Goal: Transaction & Acquisition: Purchase product/service

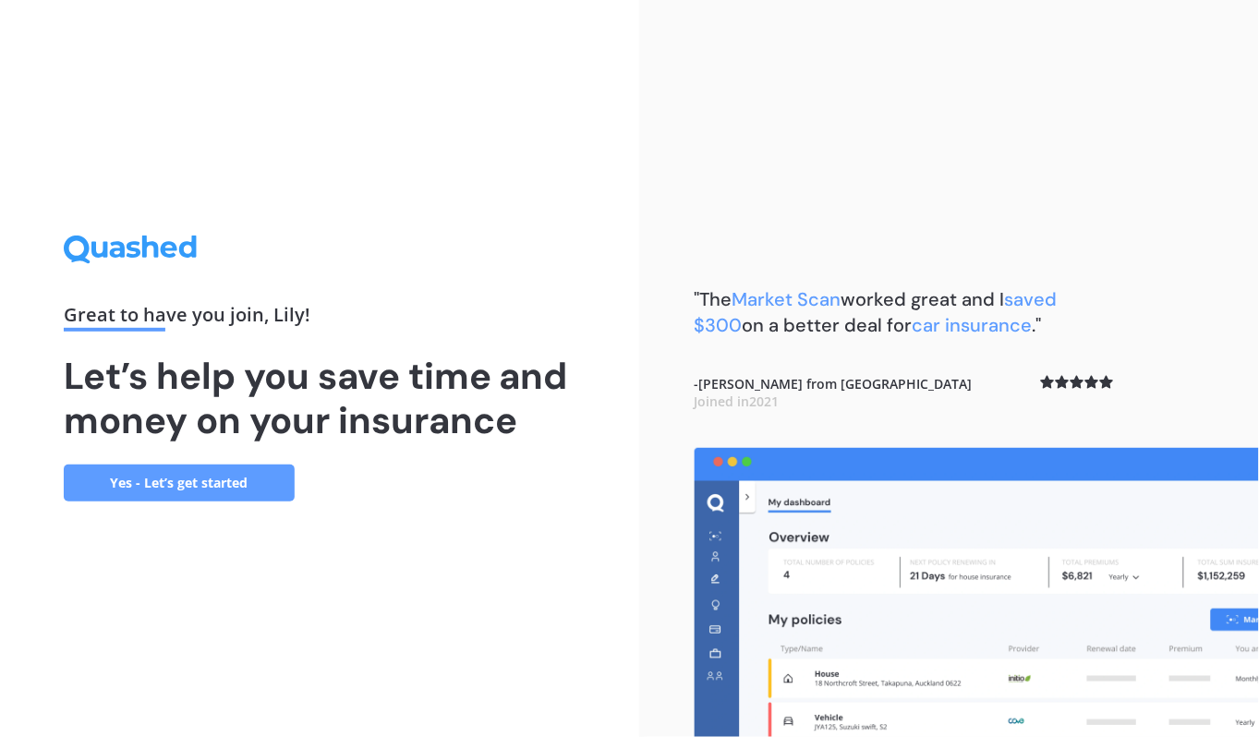
click at [208, 484] on link "Yes - Let’s get started" at bounding box center [179, 483] width 231 height 37
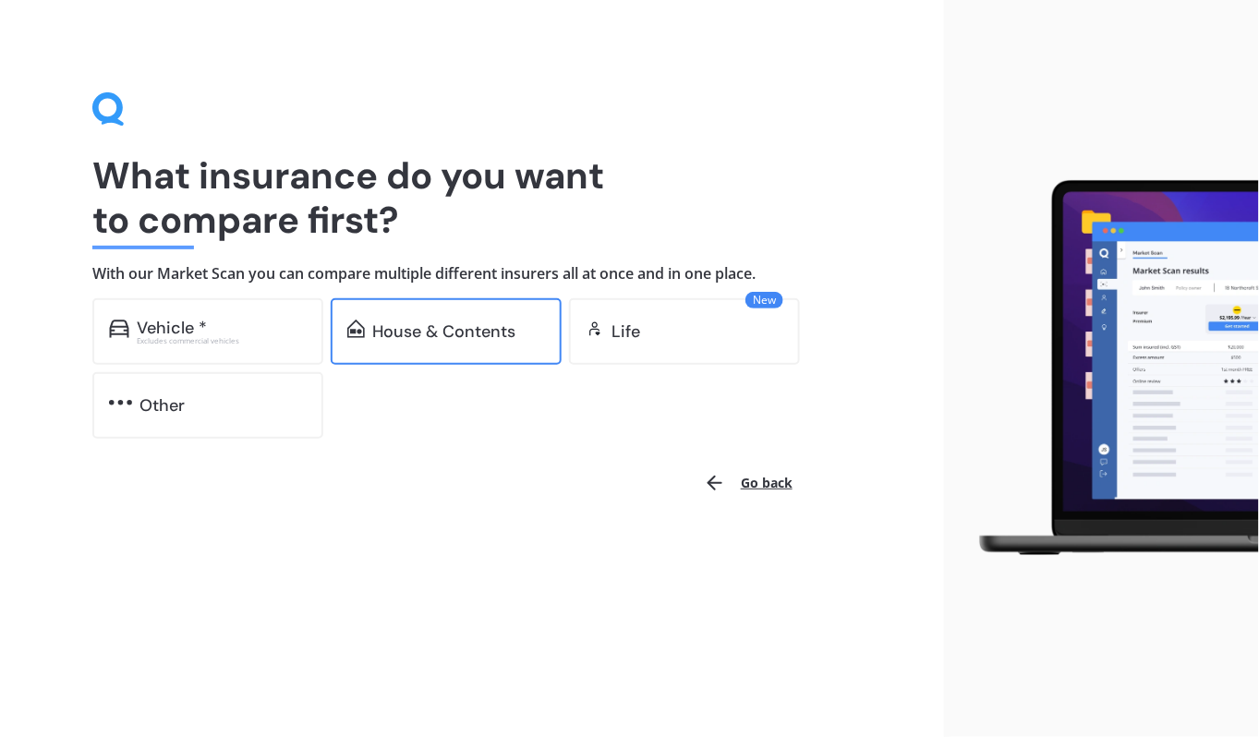
click at [454, 329] on div "House & Contents" at bounding box center [443, 331] width 143 height 18
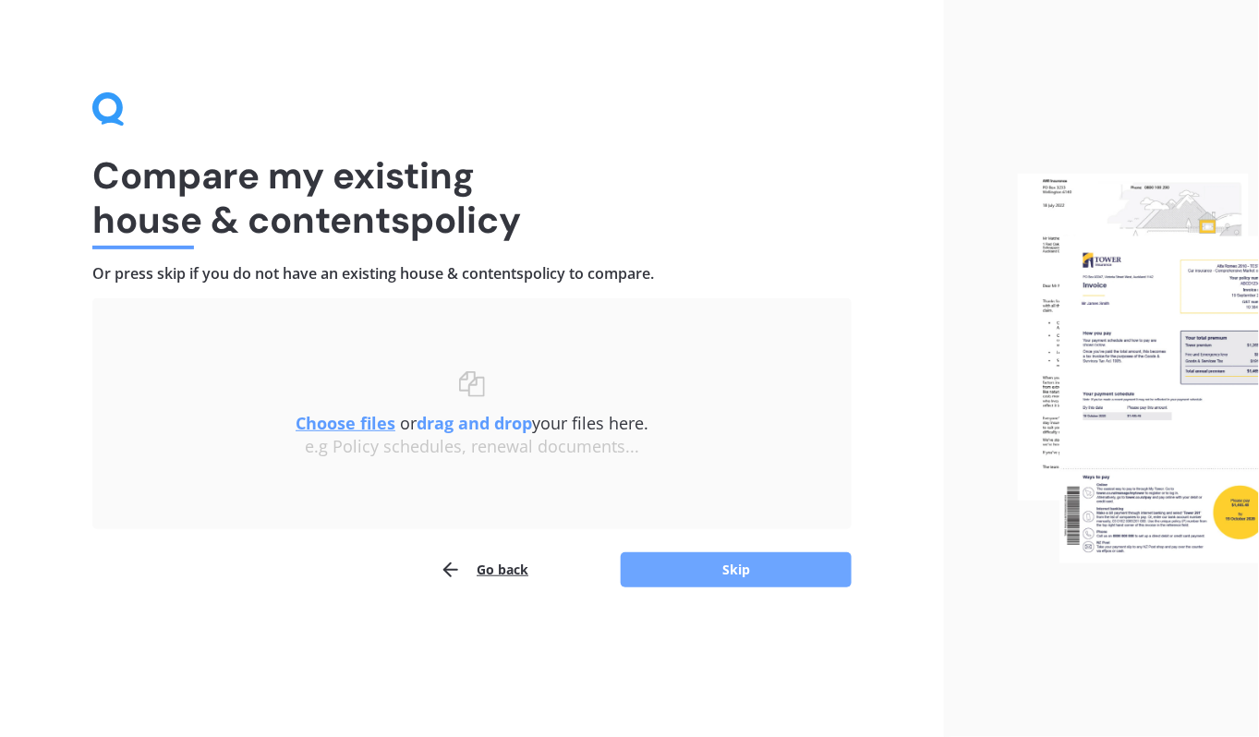
click at [740, 570] on button "Skip" at bounding box center [736, 569] width 231 height 35
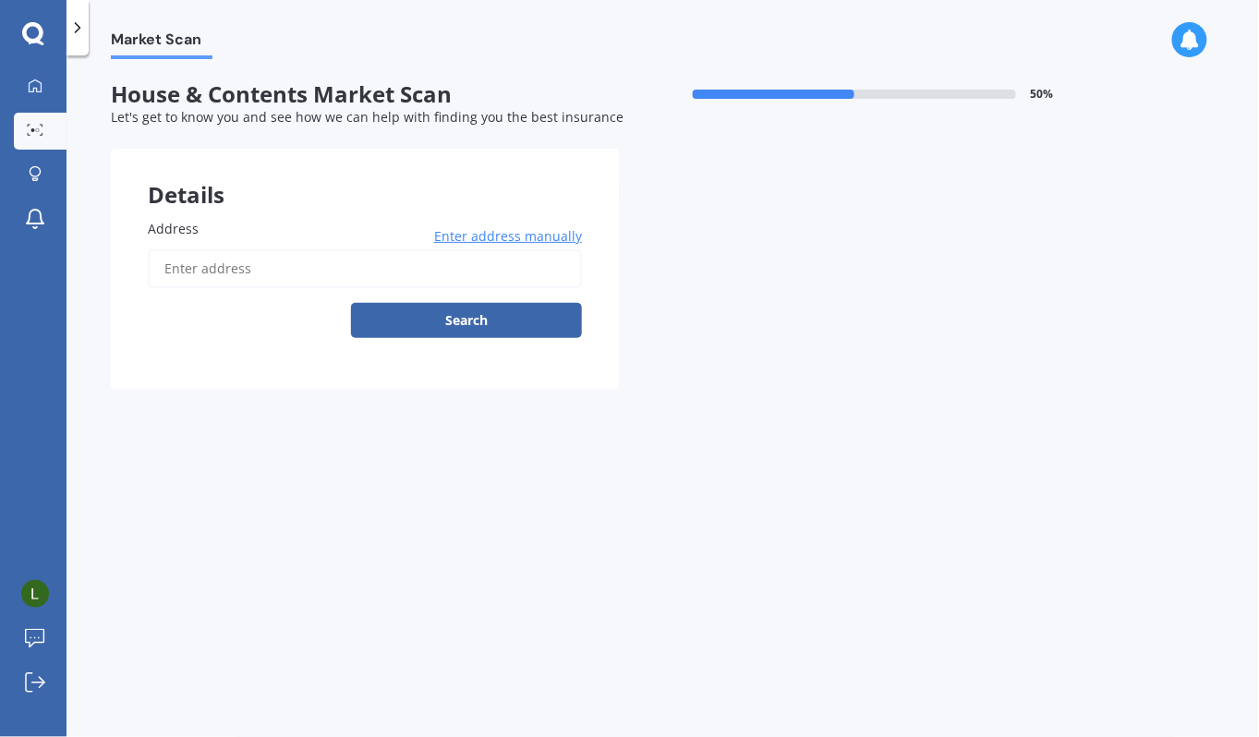
click at [252, 264] on input "Address" at bounding box center [365, 268] width 434 height 39
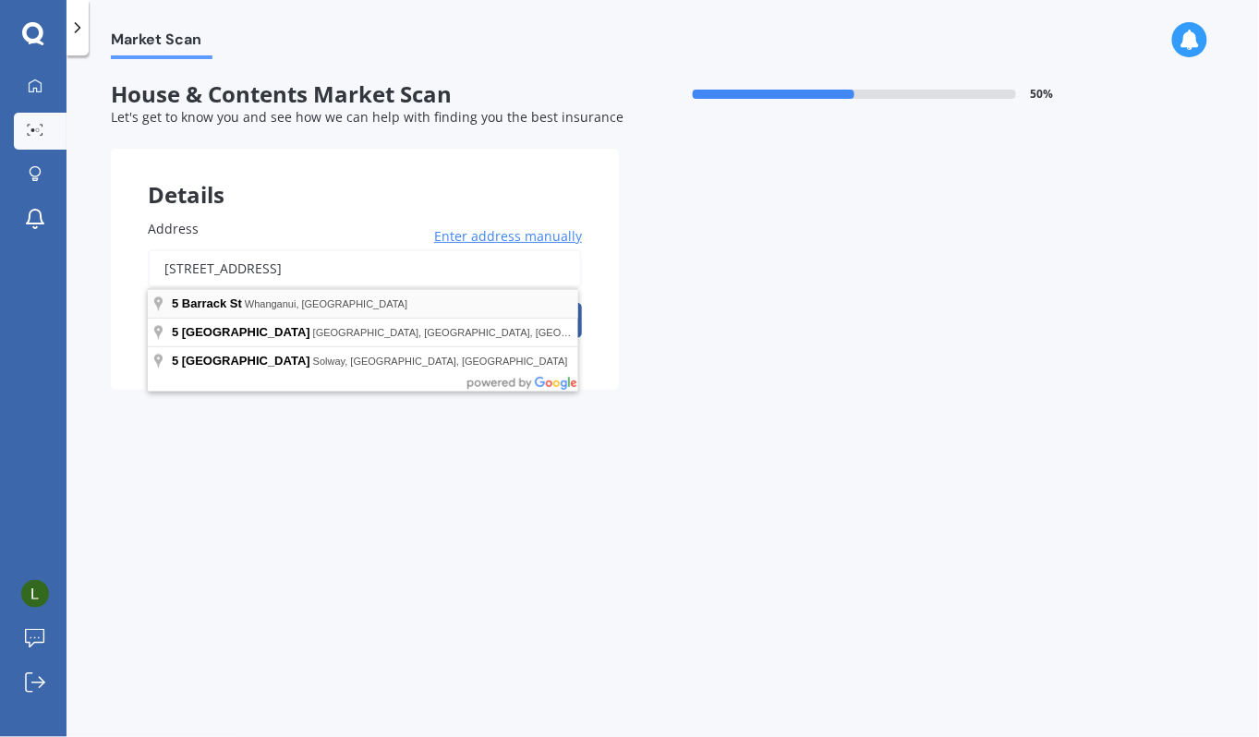
type input "[STREET_ADDRESS]"
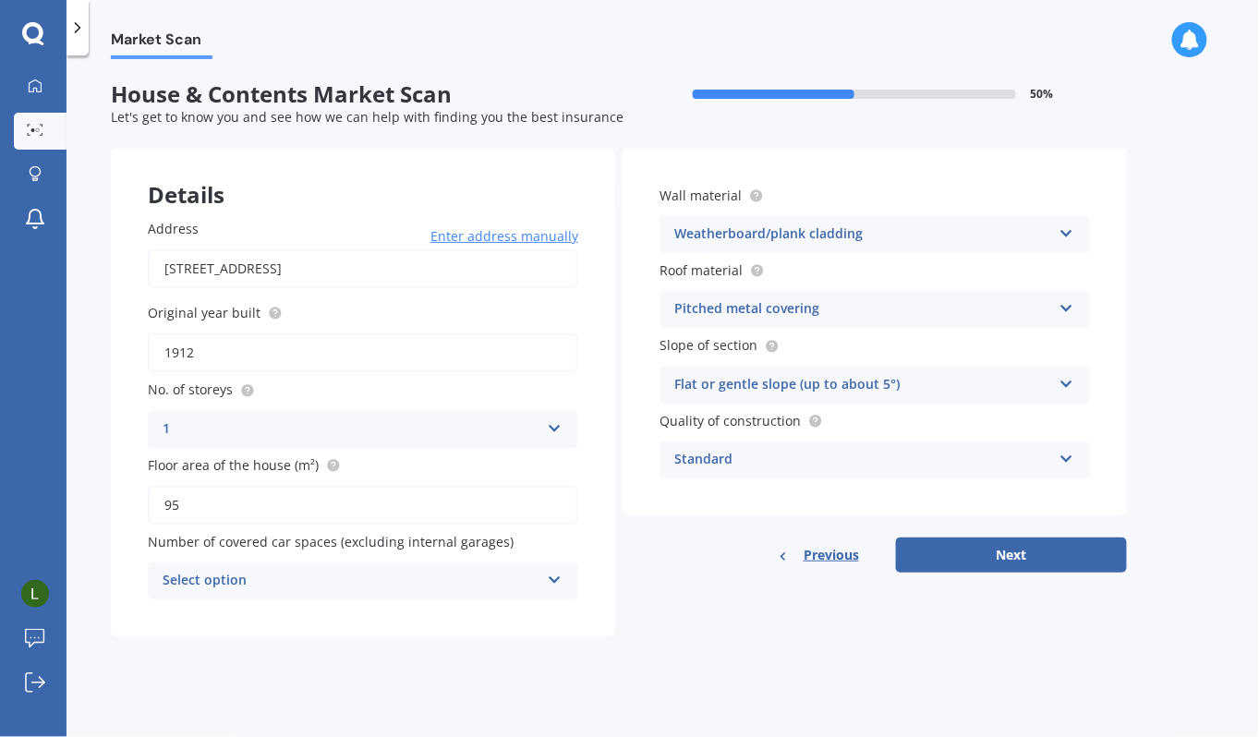
click at [487, 587] on div "Select option" at bounding box center [351, 581] width 377 height 22
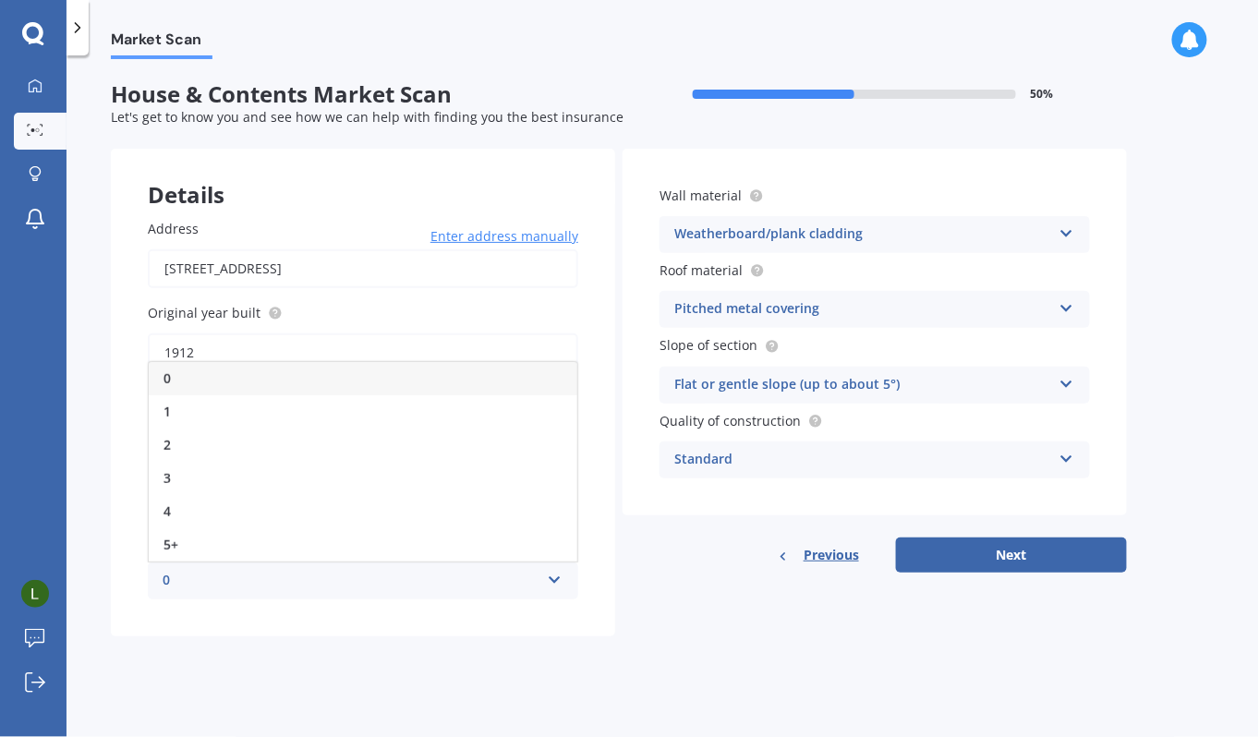
click at [237, 383] on div "0" at bounding box center [363, 378] width 429 height 33
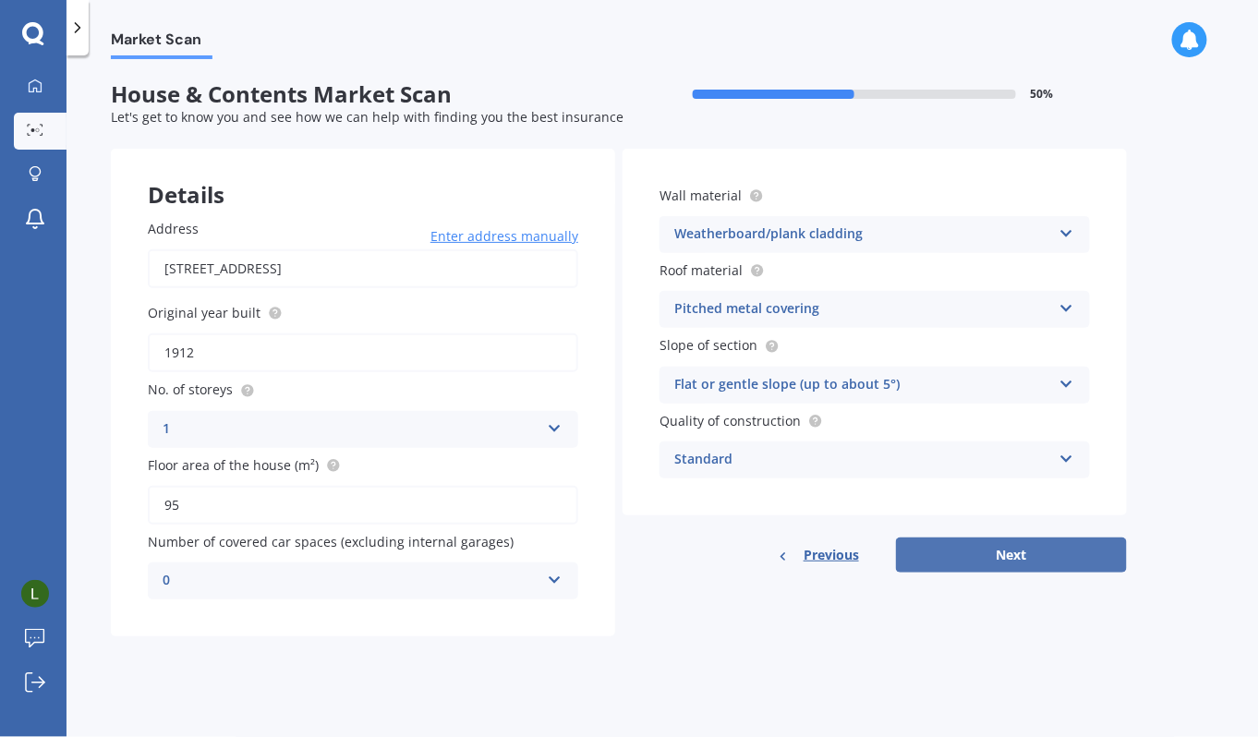
click at [1037, 549] on button "Next" at bounding box center [1011, 555] width 231 height 35
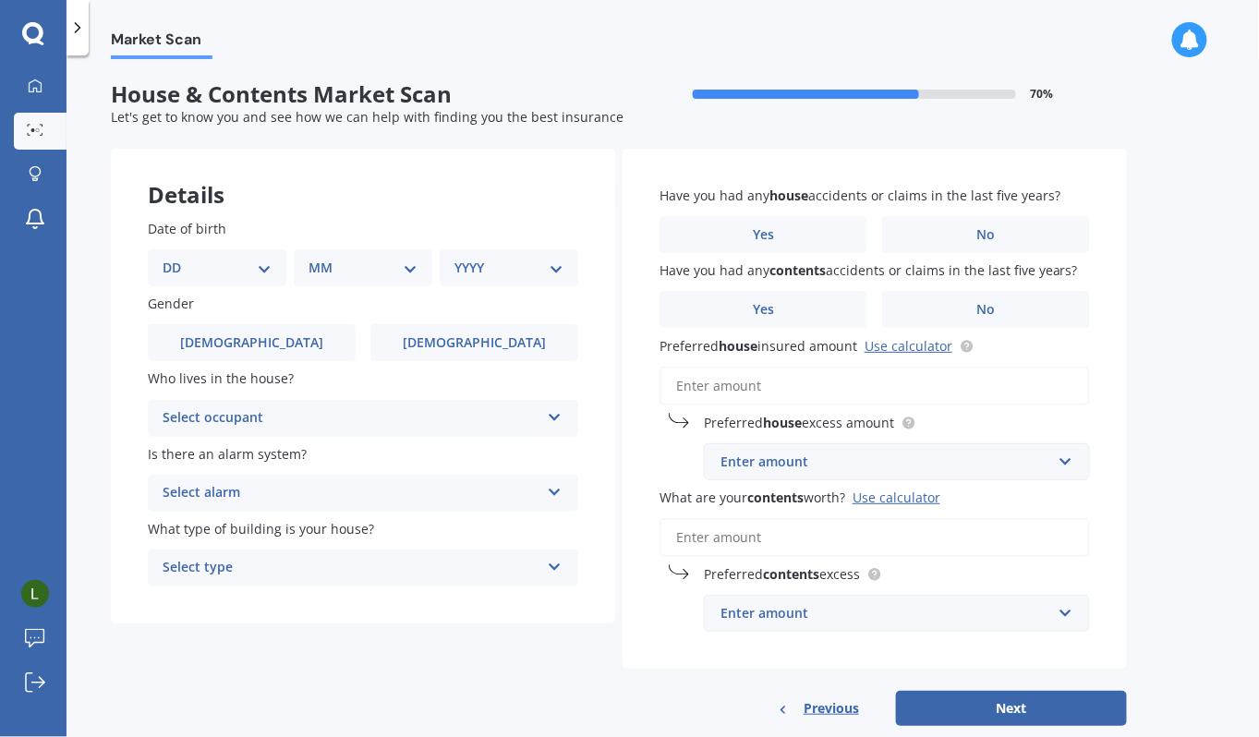
click at [269, 272] on select "DD 01 02 03 04 05 06 07 08 09 10 11 12 13 14 15 16 17 18 19 20 21 22 23 24 25 2…" at bounding box center [217, 268] width 109 height 20
select select "02"
click at [176, 258] on select "DD 01 02 03 04 05 06 07 08 09 10 11 12 13 14 15 16 17 18 19 20 21 22 23 24 25 2…" at bounding box center [217, 268] width 109 height 20
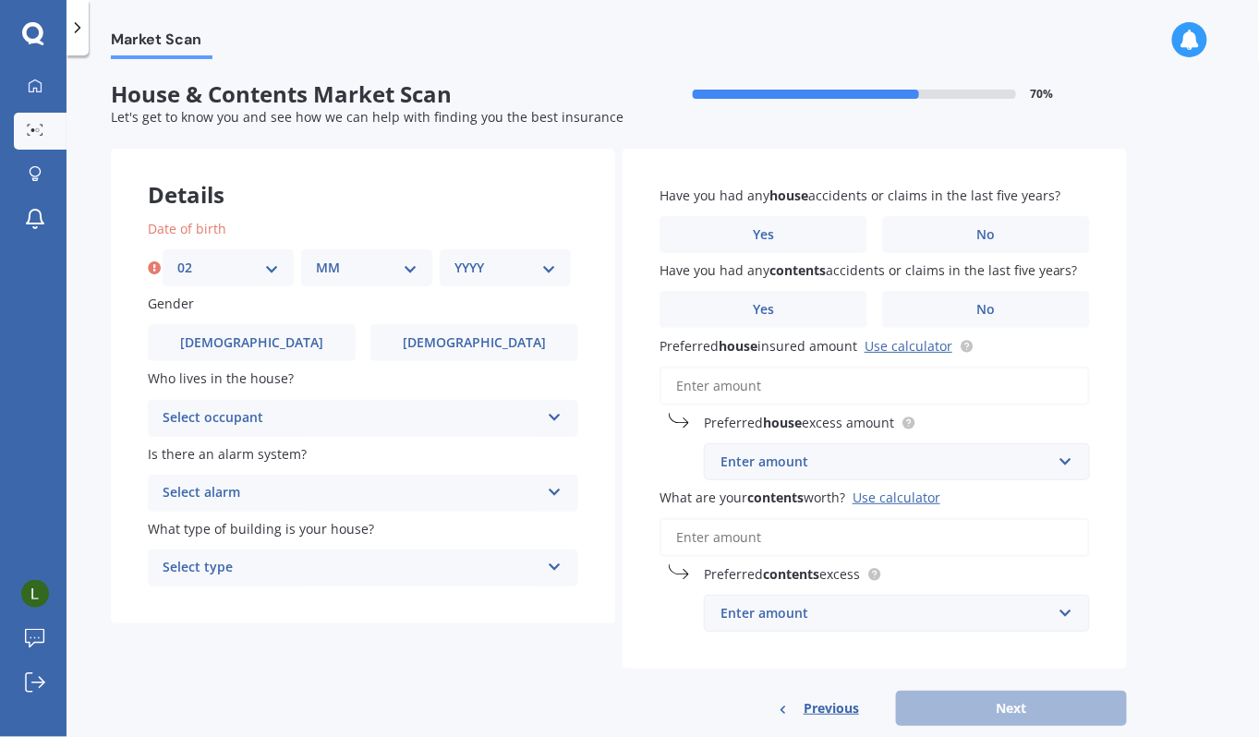
click at [395, 272] on select "MM 01 02 03 04 05 06 07 08 09 10 11 12" at bounding box center [367, 268] width 102 height 20
select select "05"
click at [316, 258] on select "MM 01 02 03 04 05 06 07 08 09 10 11 12" at bounding box center [367, 268] width 102 height 20
click at [545, 260] on select "YYYY 2009 2008 2007 2006 2005 2004 2003 2002 2001 2000 1999 1998 1997 1996 1995…" at bounding box center [505, 268] width 102 height 20
select select "1991"
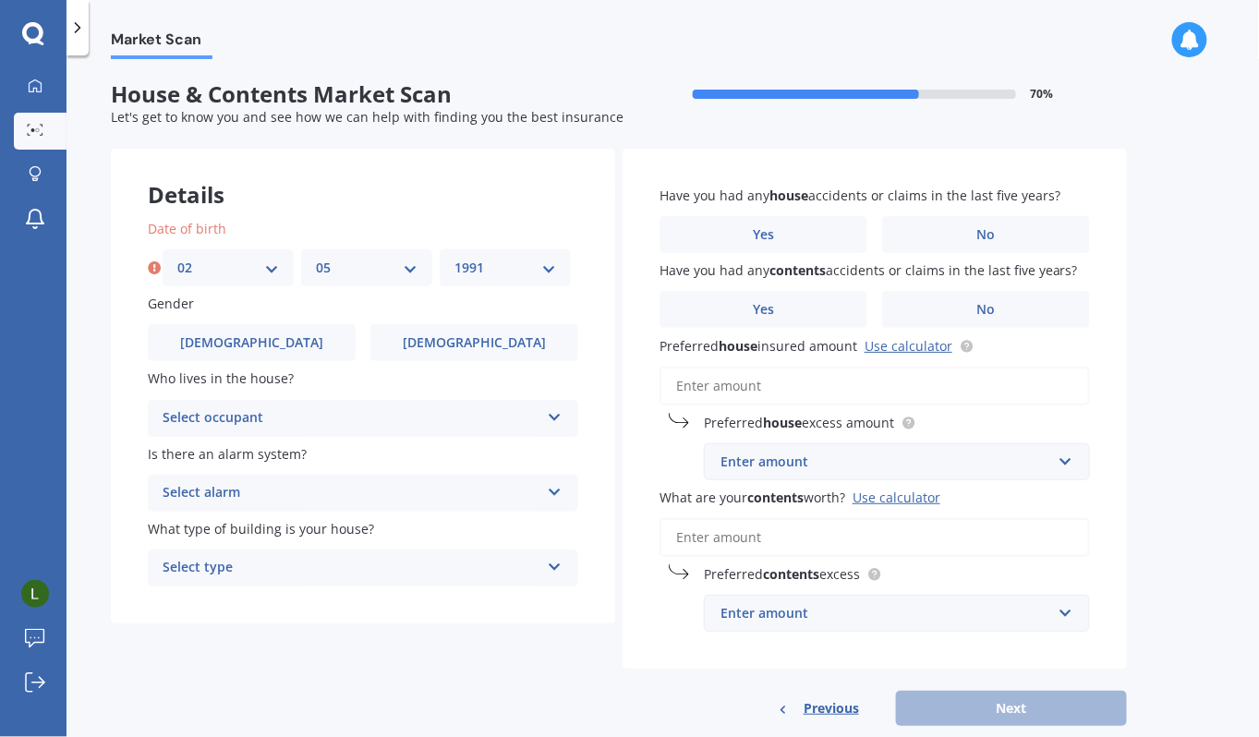
click at [454, 258] on select "YYYY 2009 2008 2007 2006 2005 2004 2003 2002 2001 2000 1999 1998 1997 1996 1995…" at bounding box center [505, 268] width 102 height 20
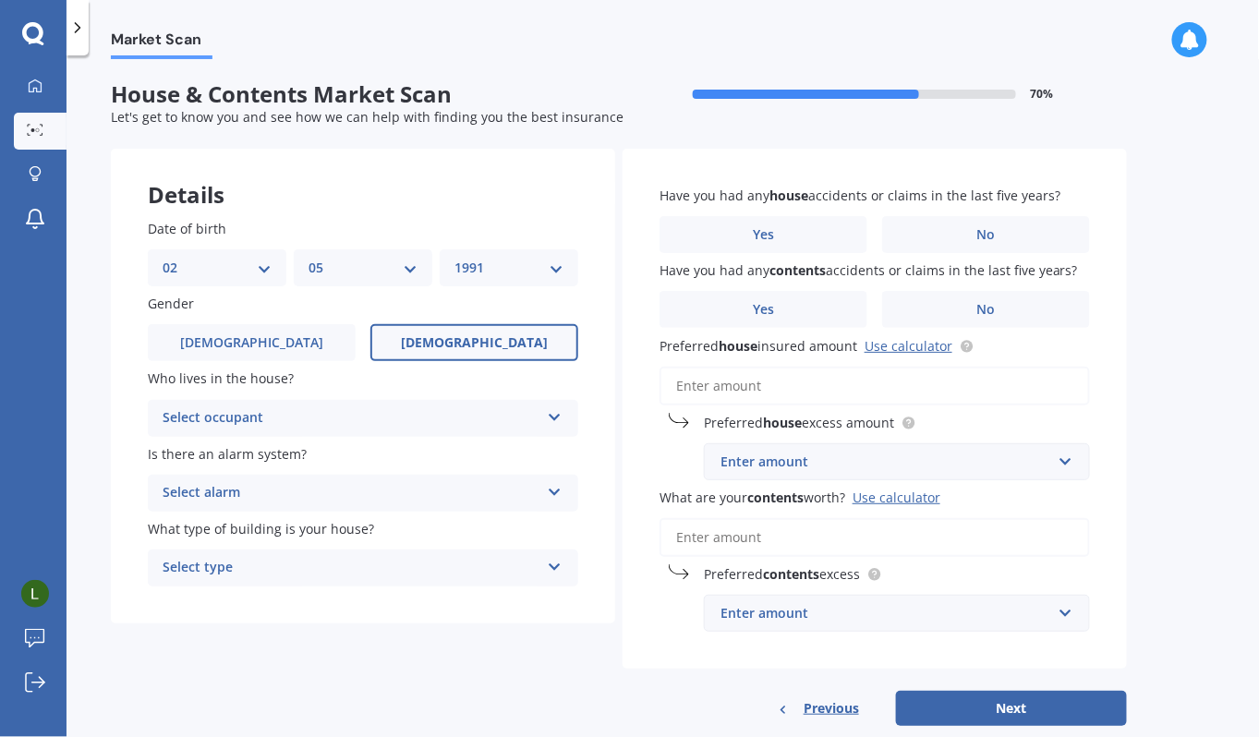
click at [506, 356] on label "[DEMOGRAPHIC_DATA]" at bounding box center [474, 342] width 208 height 37
click at [0, 0] on input "[DEMOGRAPHIC_DATA]" at bounding box center [0, 0] width 0 height 0
click at [538, 425] on div "Select occupant" at bounding box center [351, 418] width 377 height 22
click at [456, 451] on div "Owner" at bounding box center [363, 454] width 429 height 33
click at [404, 483] on div "Select alarm" at bounding box center [351, 493] width 377 height 22
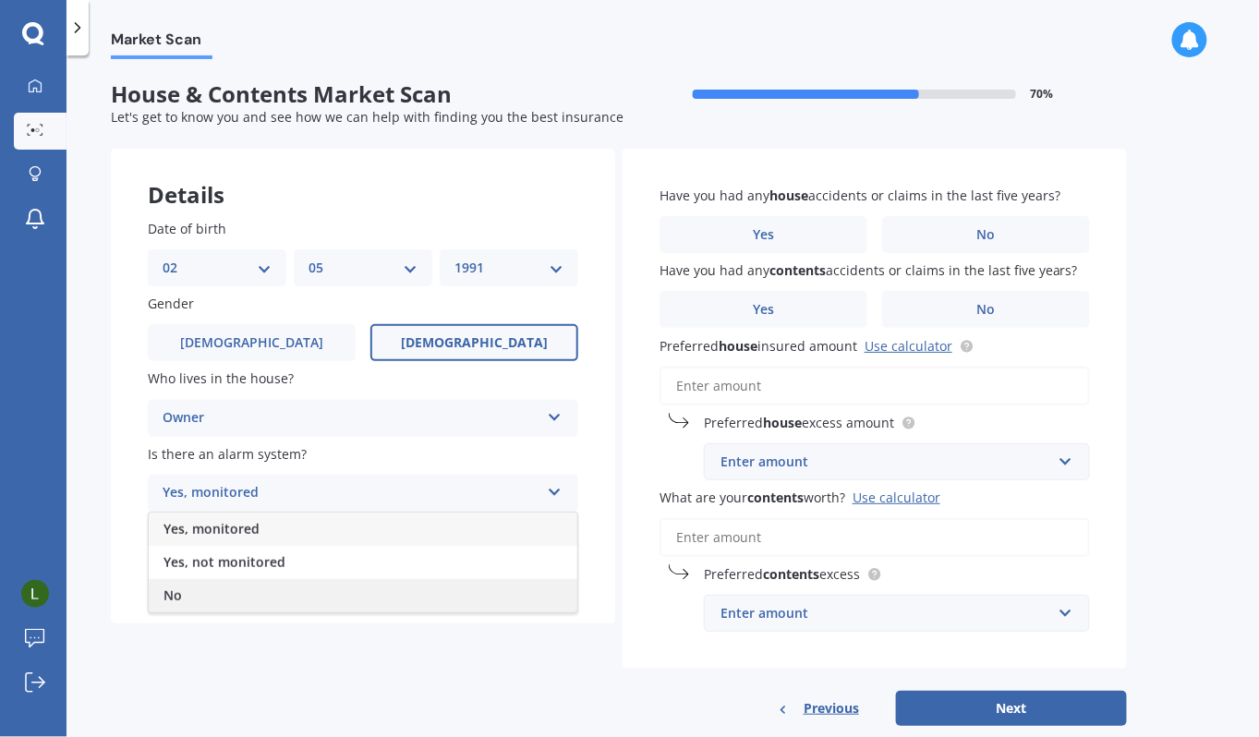
click at [261, 598] on div "No" at bounding box center [363, 595] width 429 height 33
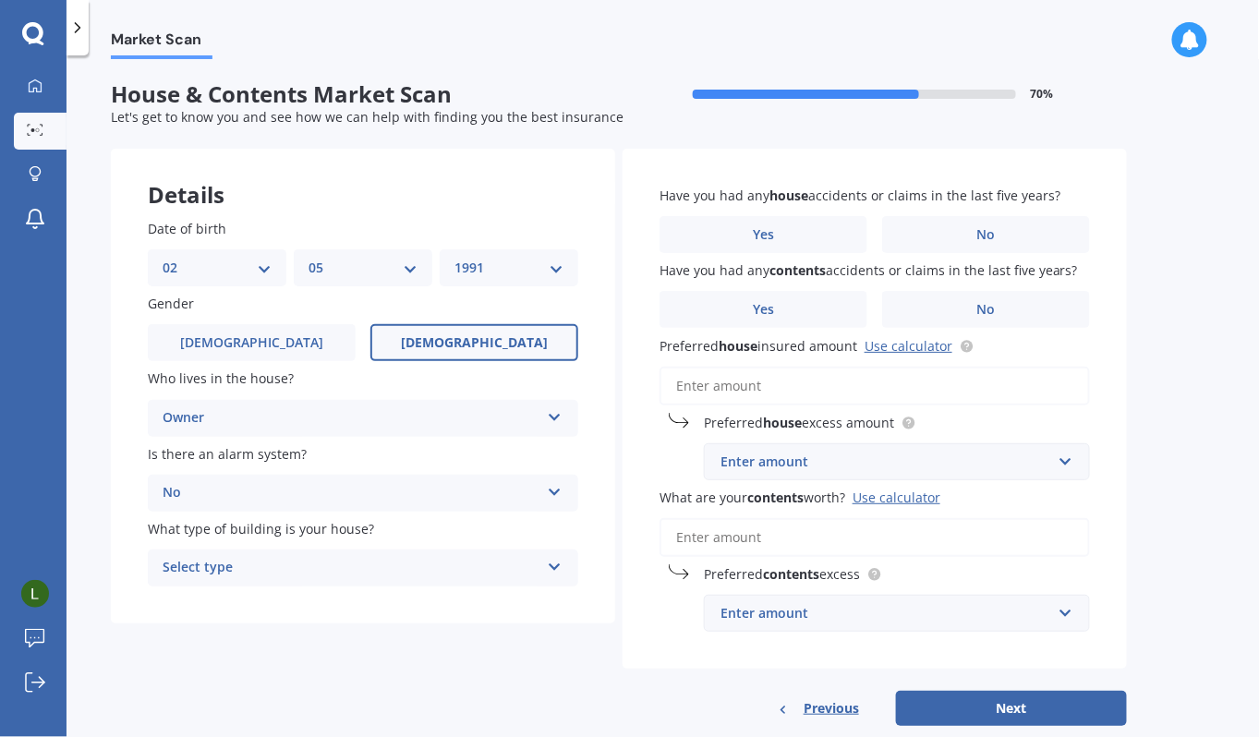
click at [355, 563] on div "Select type" at bounding box center [351, 568] width 377 height 22
click at [349, 603] on div "Freestanding" at bounding box center [363, 603] width 429 height 33
click at [972, 240] on label "No" at bounding box center [986, 234] width 208 height 37
click at [0, 0] on input "No" at bounding box center [0, 0] width 0 height 0
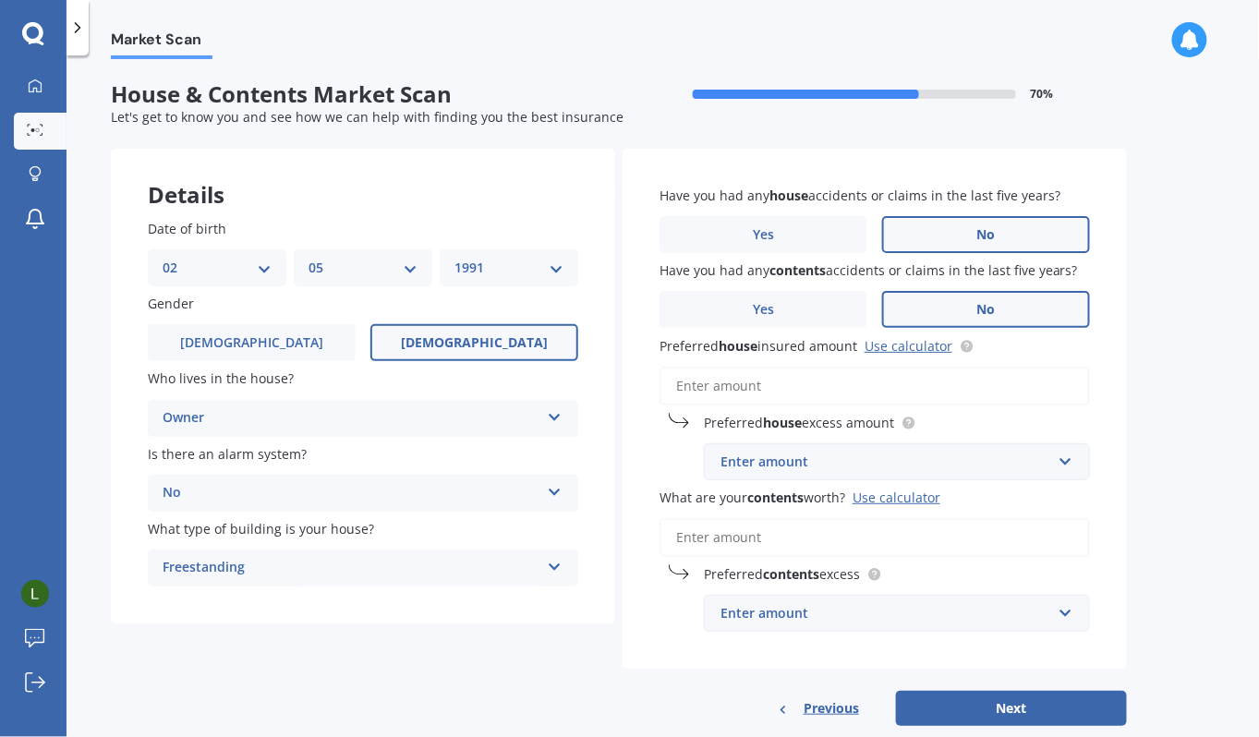
click at [999, 307] on label "No" at bounding box center [986, 309] width 208 height 37
click at [0, 0] on input "No" at bounding box center [0, 0] width 0 height 0
click at [1071, 464] on input "text" at bounding box center [890, 461] width 369 height 35
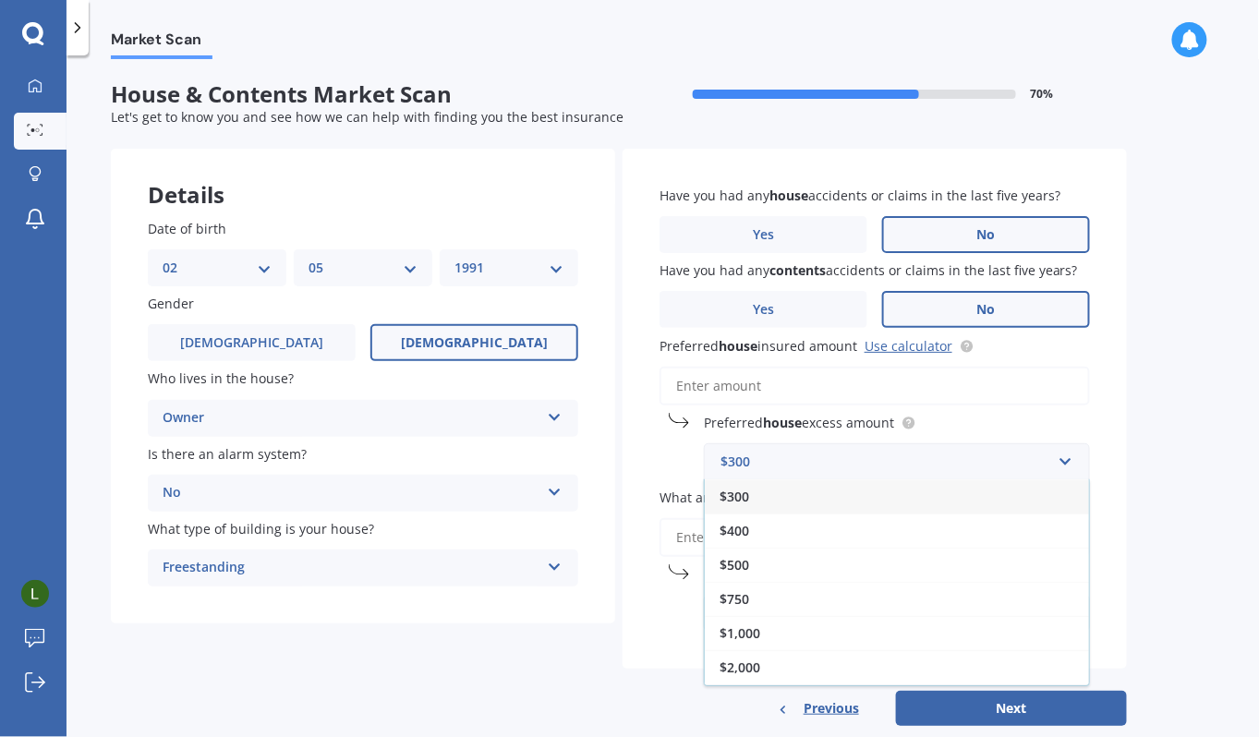
click at [1133, 463] on div "Market Scan House & Contents Market Scan 70 % Let's get to know you and see how…" at bounding box center [663, 400] width 1193 height 682
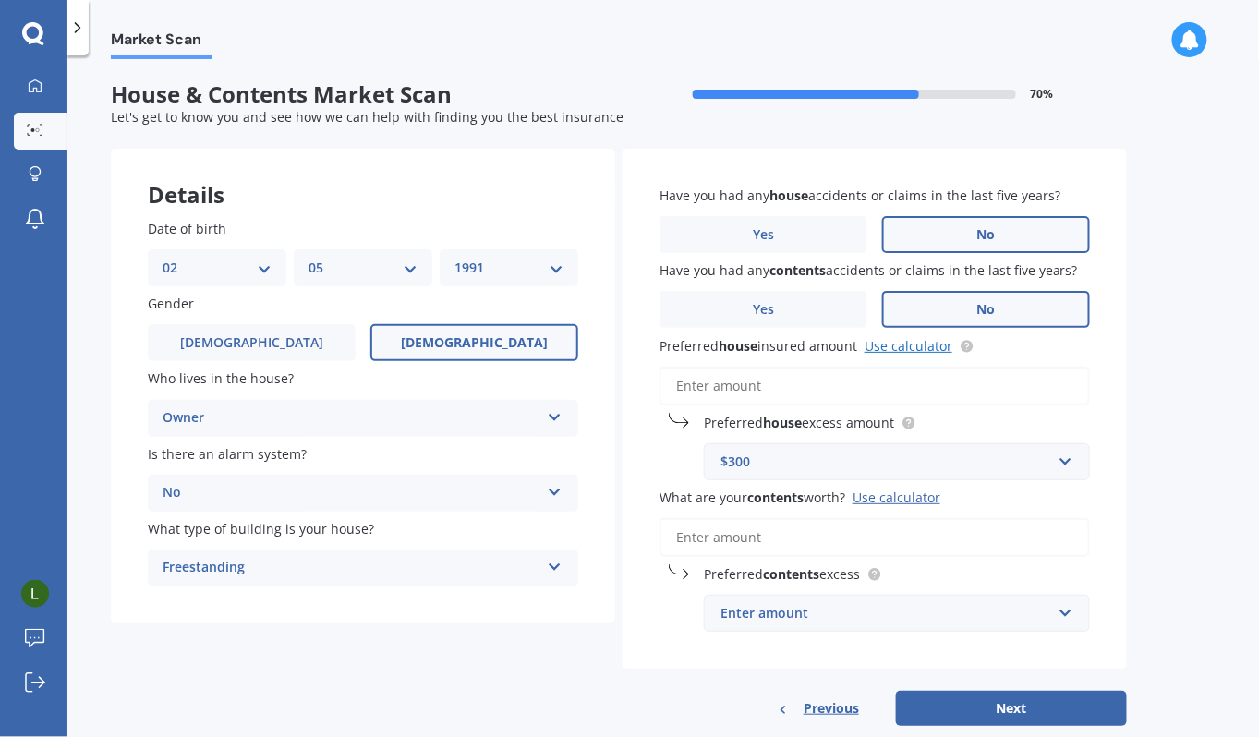
click at [910, 352] on link "Use calculator" at bounding box center [909, 346] width 88 height 18
click at [809, 381] on input "Preferred house insured amount Use calculator" at bounding box center [875, 386] width 430 height 39
click at [771, 381] on input "Preferred house insured amount Use calculator" at bounding box center [875, 386] width 430 height 39
click at [818, 386] on input "Preferred house insured amount Use calculator" at bounding box center [875, 386] width 430 height 39
click at [781, 384] on input "Preferred house insured amount Use calculator" at bounding box center [875, 386] width 430 height 39
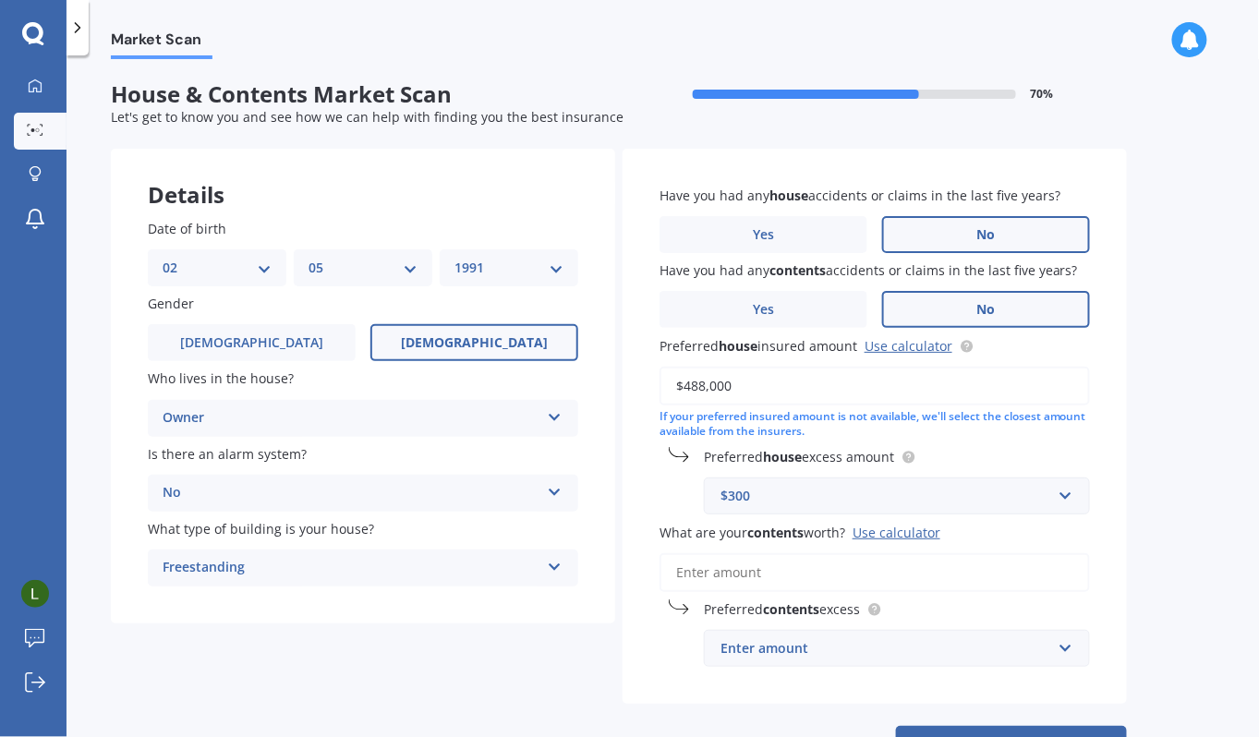
scroll to position [73, 0]
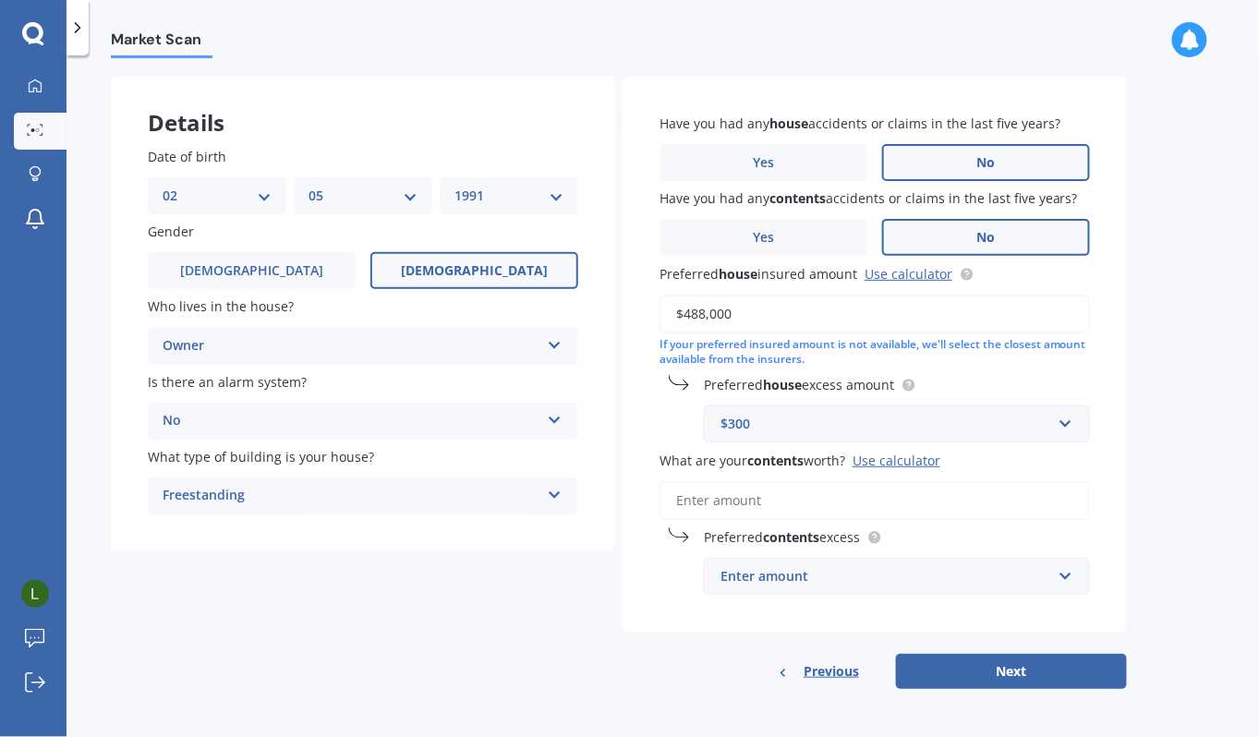
type input "$488,000"
click at [893, 463] on div "Use calculator" at bounding box center [897, 461] width 88 height 18
click at [893, 481] on input "What are your contents worth? Use calculator" at bounding box center [875, 500] width 430 height 39
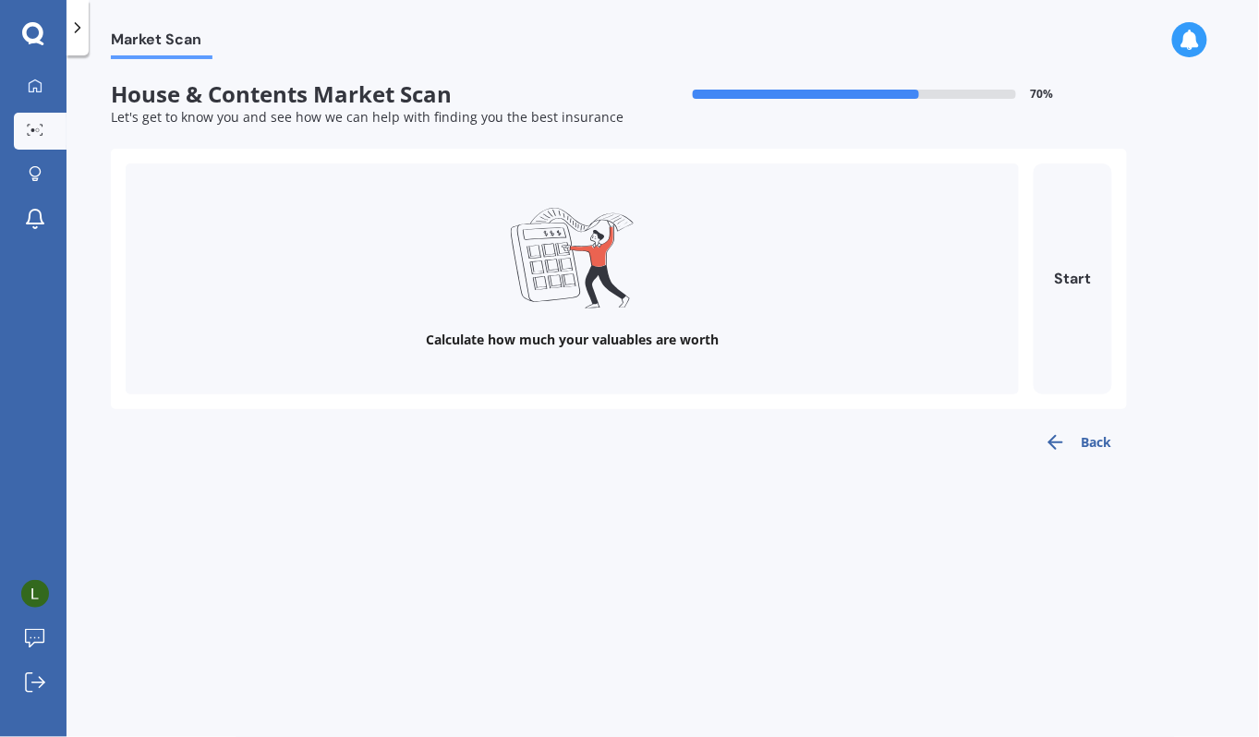
scroll to position [0, 0]
click at [1059, 296] on button "Start" at bounding box center [1073, 278] width 79 height 231
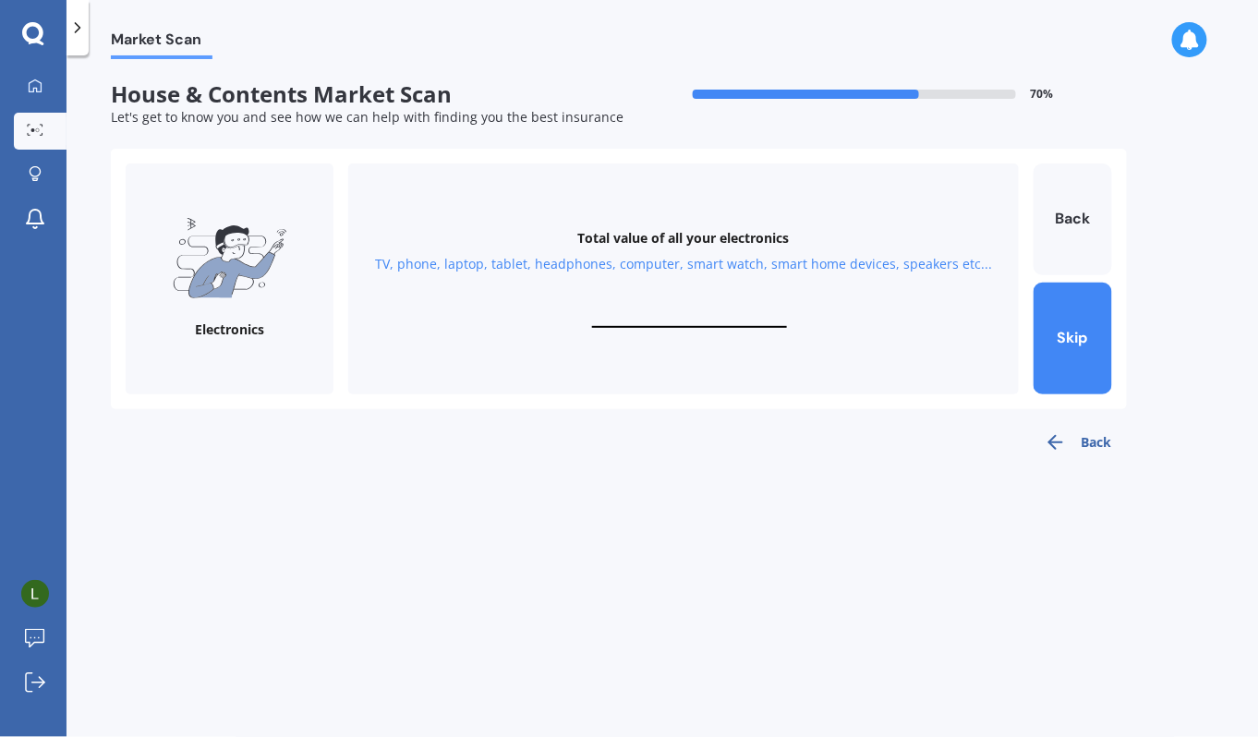
click at [679, 319] on input "text" at bounding box center [689, 319] width 195 height 18
click at [777, 477] on div "Market Scan House & Contents Market Scan 70 % Let's get to know you and see how…" at bounding box center [663, 400] width 1193 height 682
click at [693, 314] on input "text" at bounding box center [689, 319] width 195 height 18
type input "$20,000"
click at [1077, 337] on button "Next" at bounding box center [1073, 339] width 79 height 112
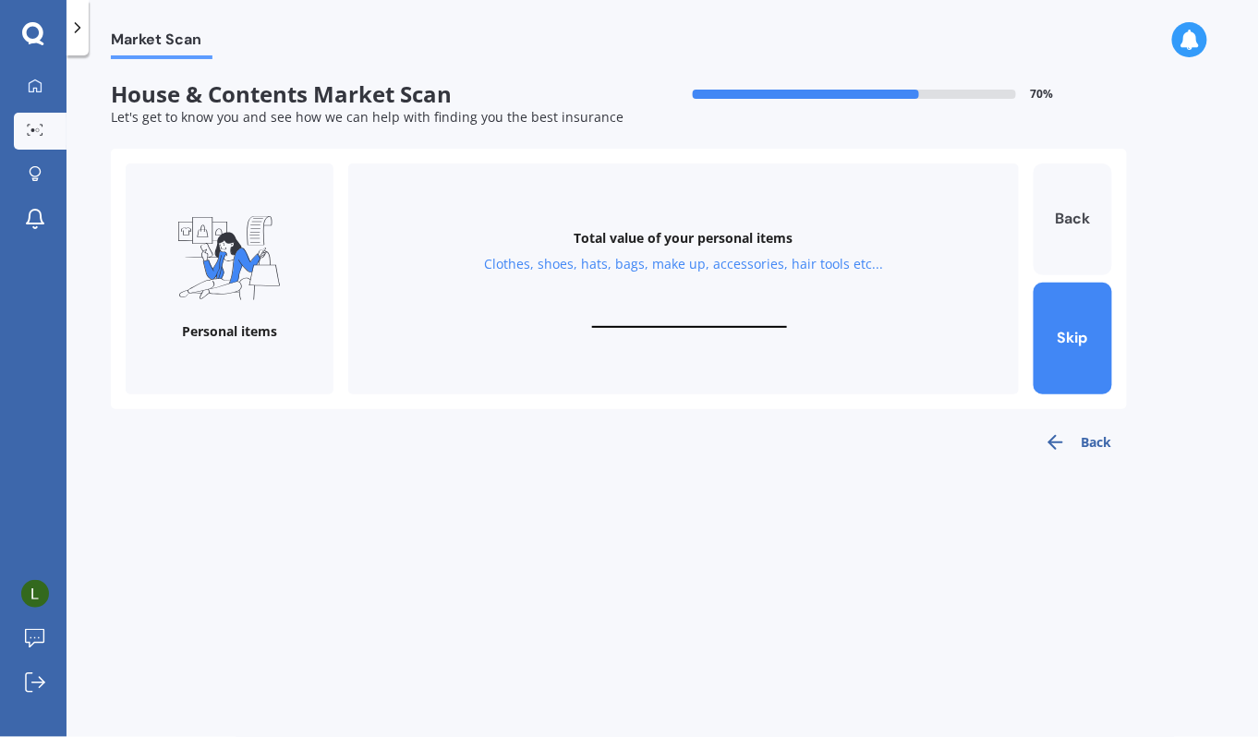
click at [1062, 234] on button "Back" at bounding box center [1073, 219] width 79 height 112
type input "$20,000"
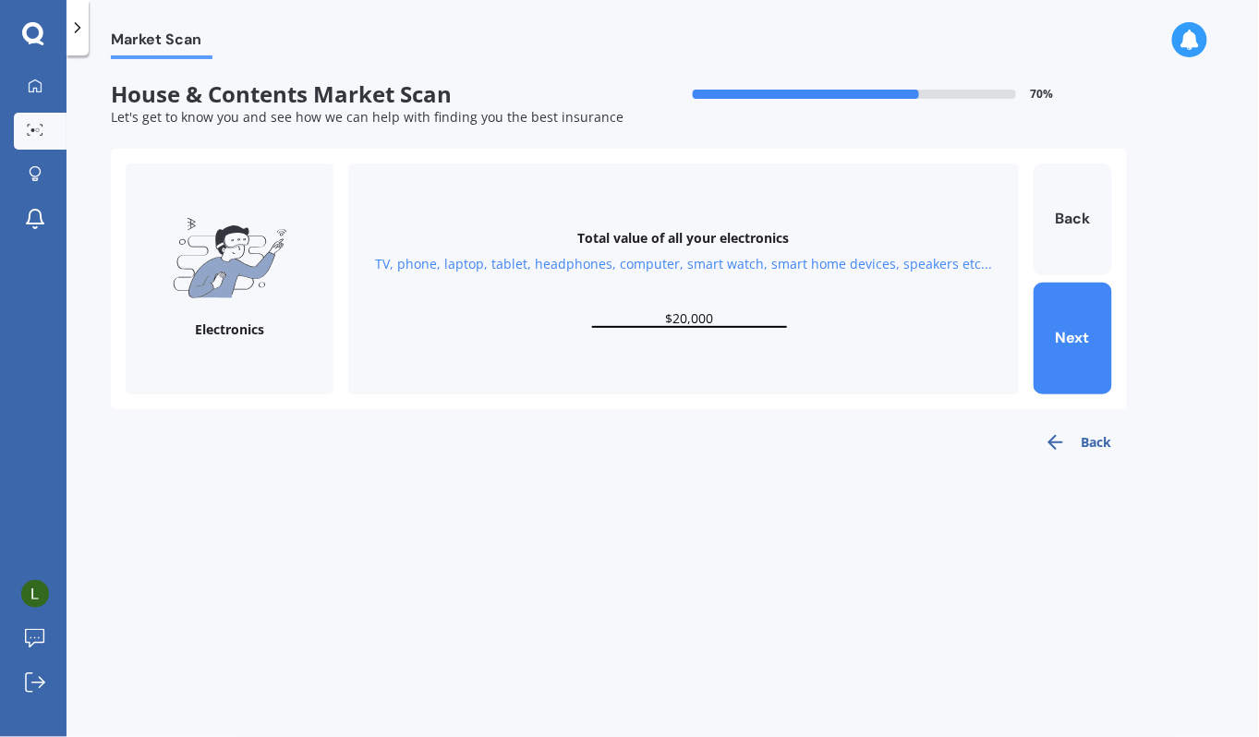
click at [744, 321] on input "$20,000" at bounding box center [689, 319] width 195 height 18
